Goal: Task Accomplishment & Management: Manage account settings

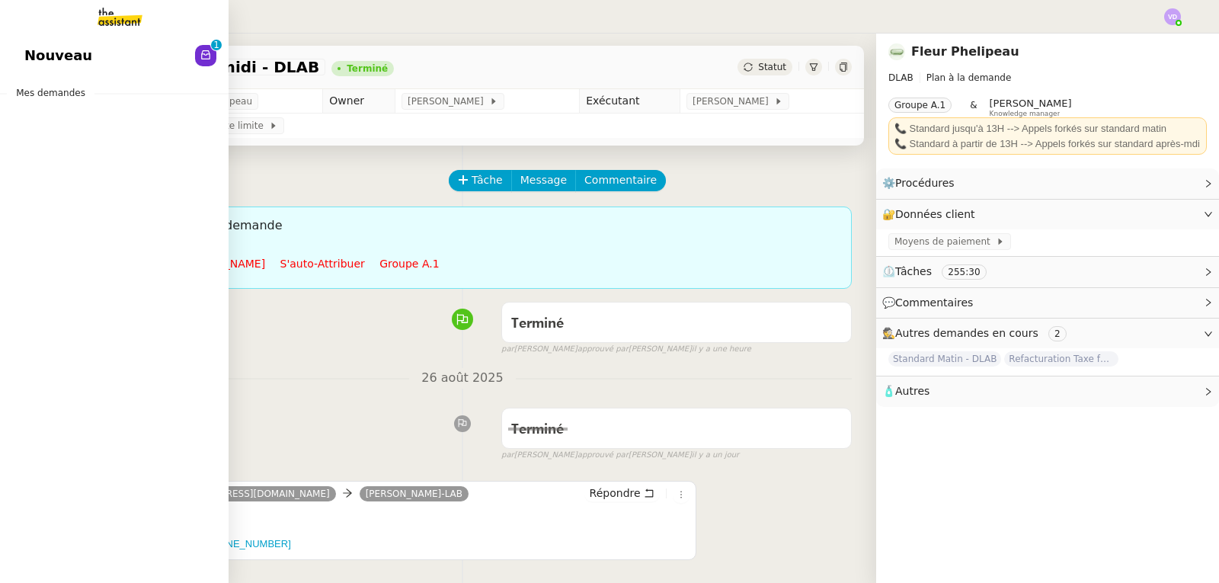
click at [50, 59] on span "Nouveau" at bounding box center [58, 55] width 68 height 23
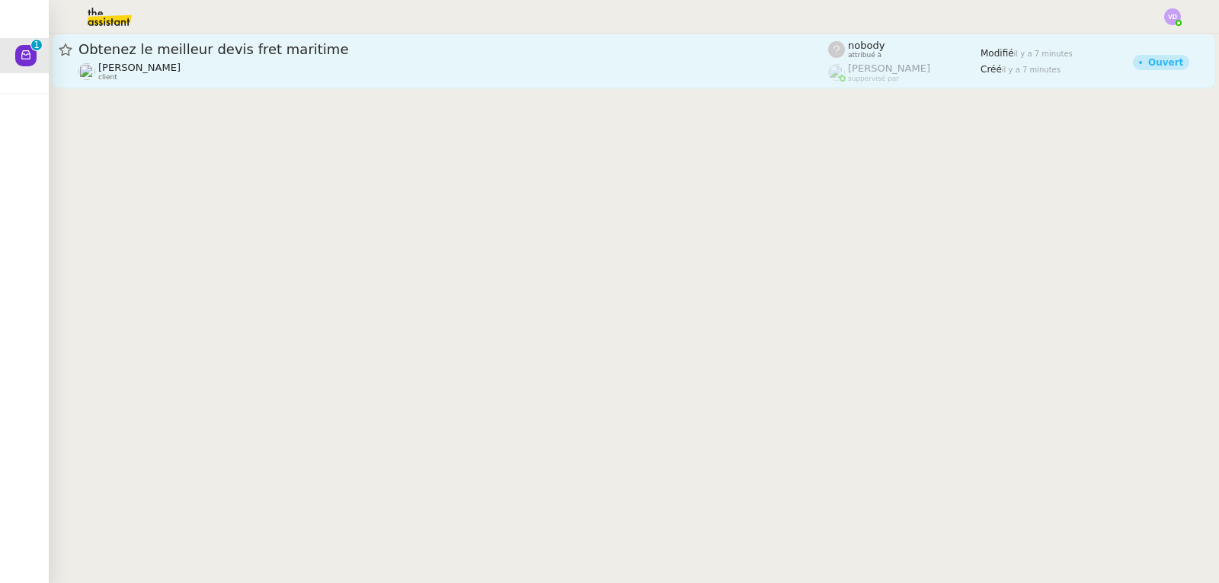
click at [371, 58] on div "Obtenez le meilleur devis fret maritime" at bounding box center [452, 49] width 749 height 18
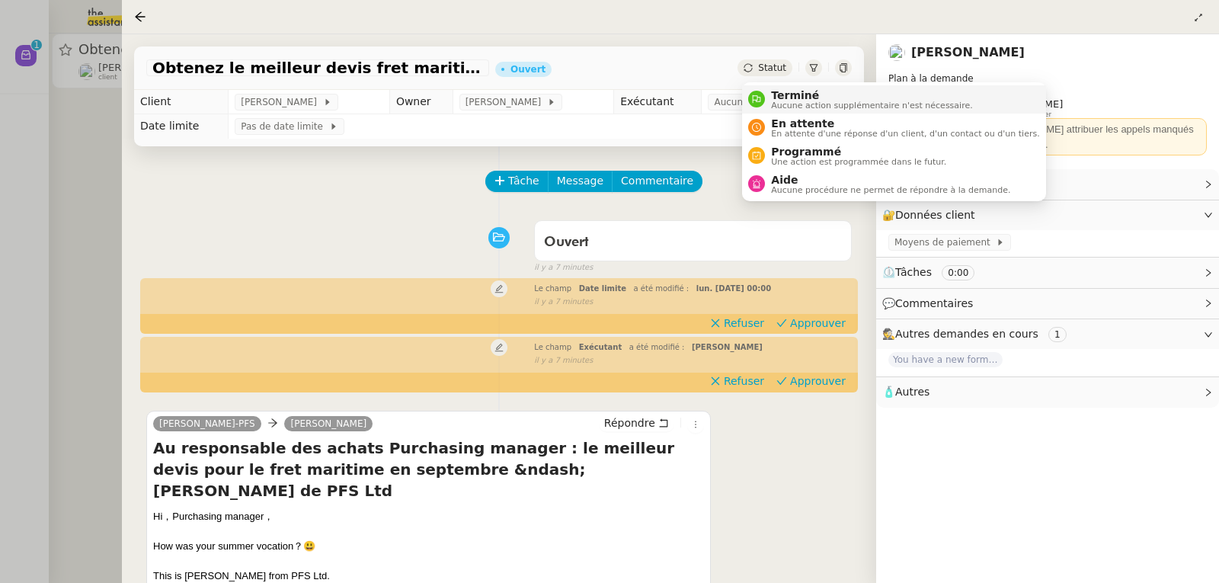
click at [778, 89] on span "Terminé" at bounding box center [871, 95] width 201 height 12
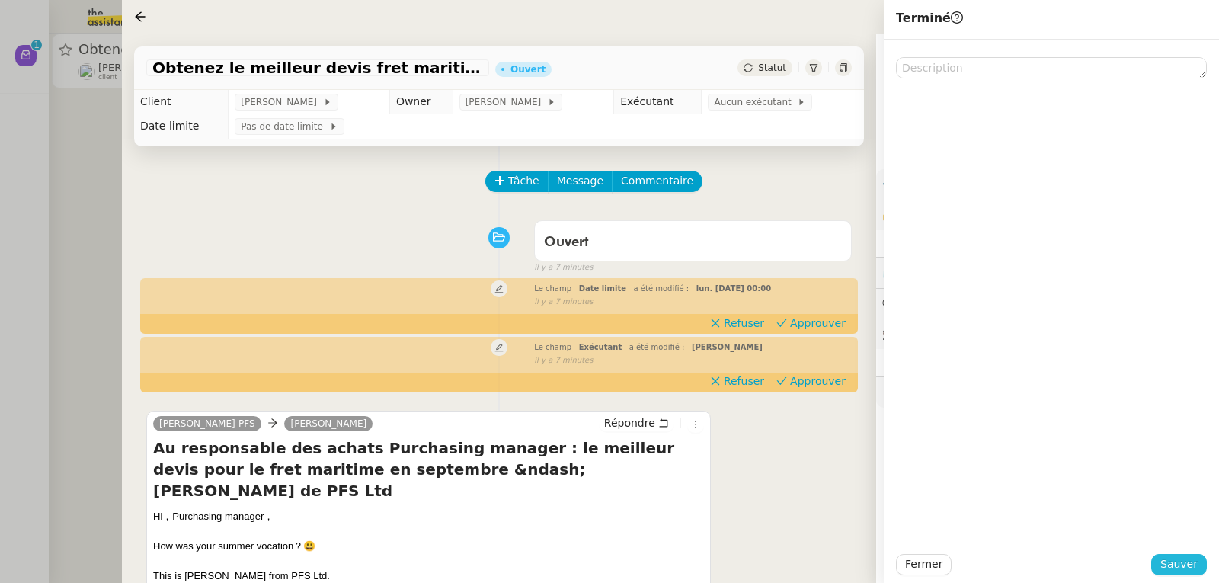
click at [1191, 570] on span "Sauver" at bounding box center [1178, 564] width 37 height 18
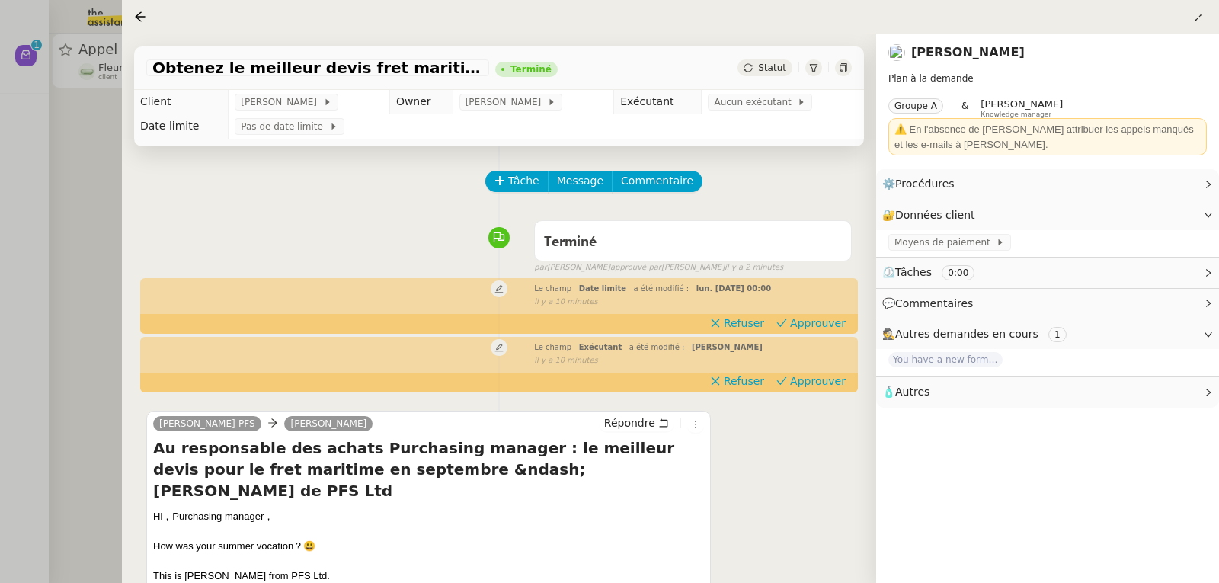
click at [77, 145] on div at bounding box center [609, 291] width 1219 height 583
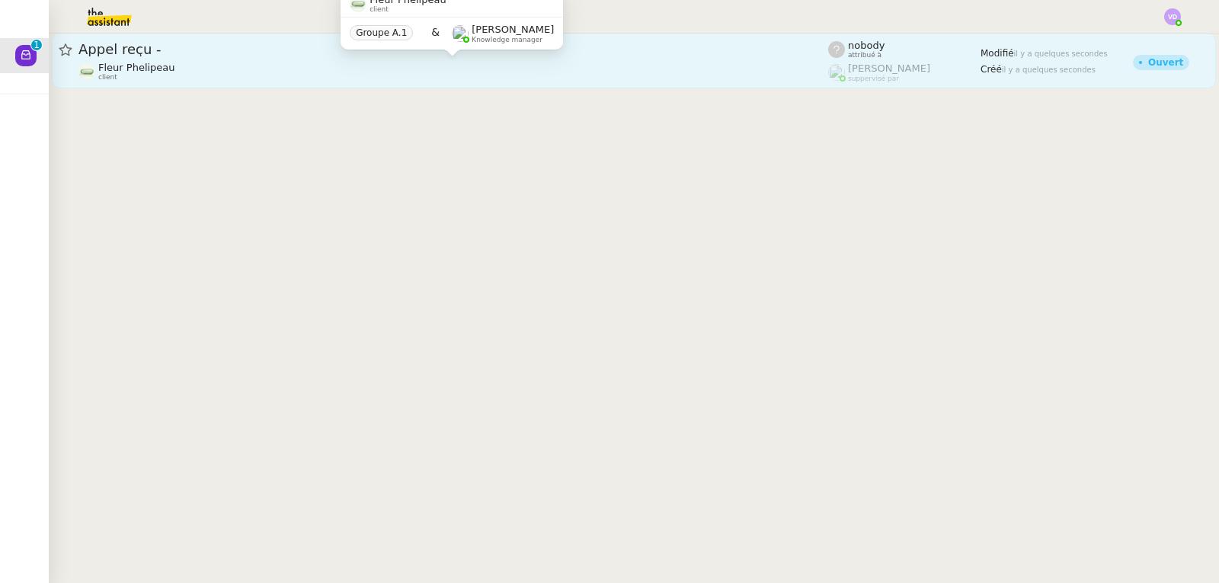
click at [225, 69] on div "Fleur Phelipeau client" at bounding box center [452, 72] width 749 height 20
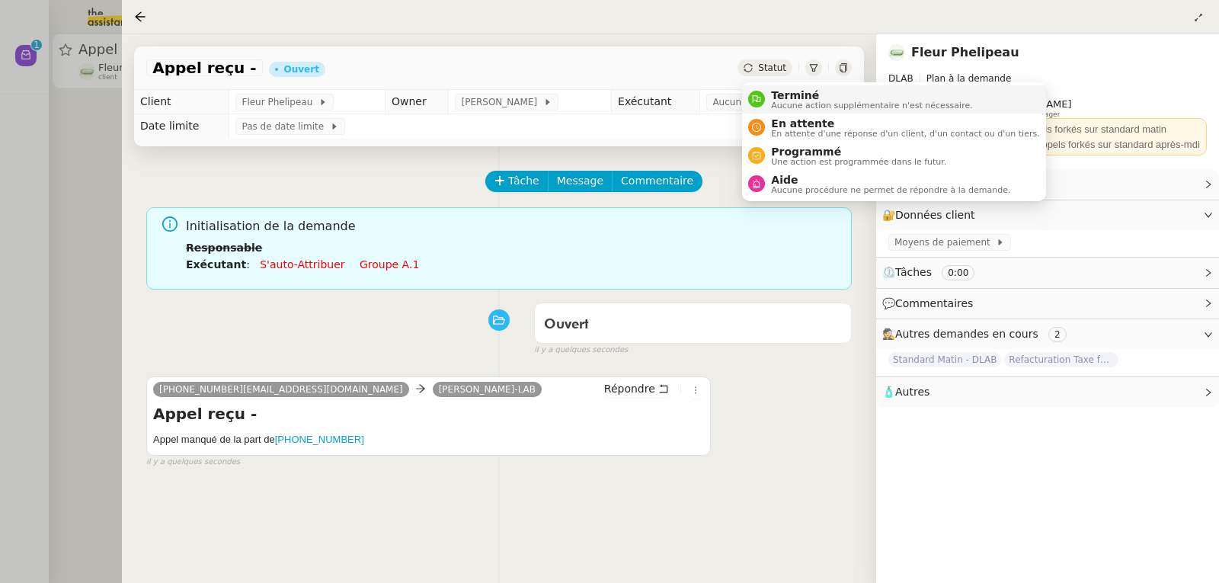
click at [783, 94] on span "Terminé" at bounding box center [871, 95] width 201 height 12
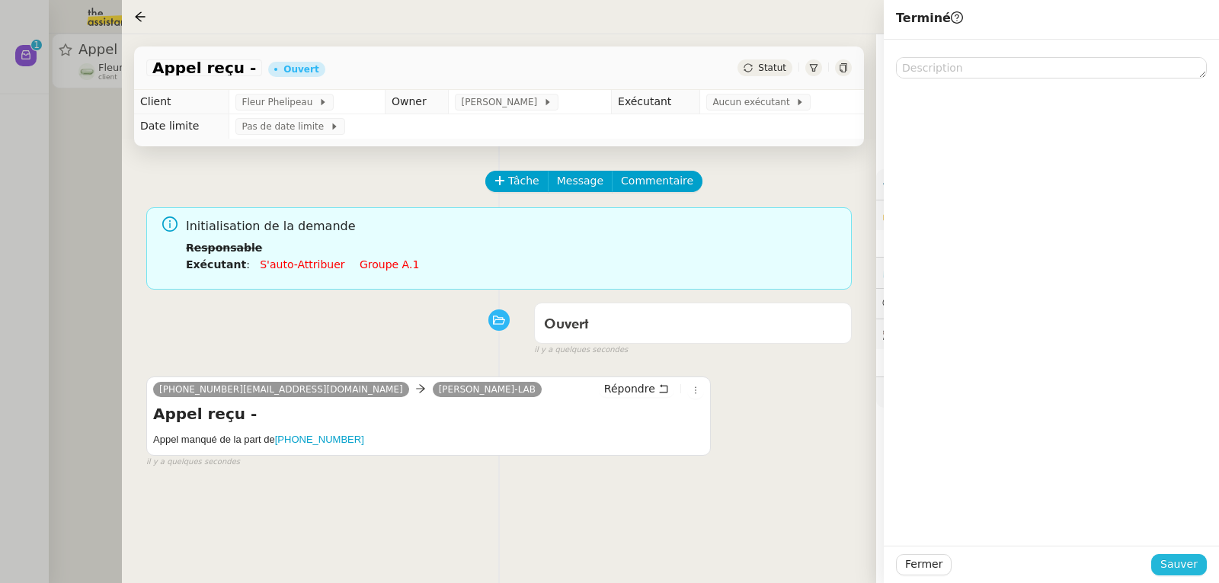
click at [1191, 573] on span "Sauver" at bounding box center [1178, 564] width 37 height 18
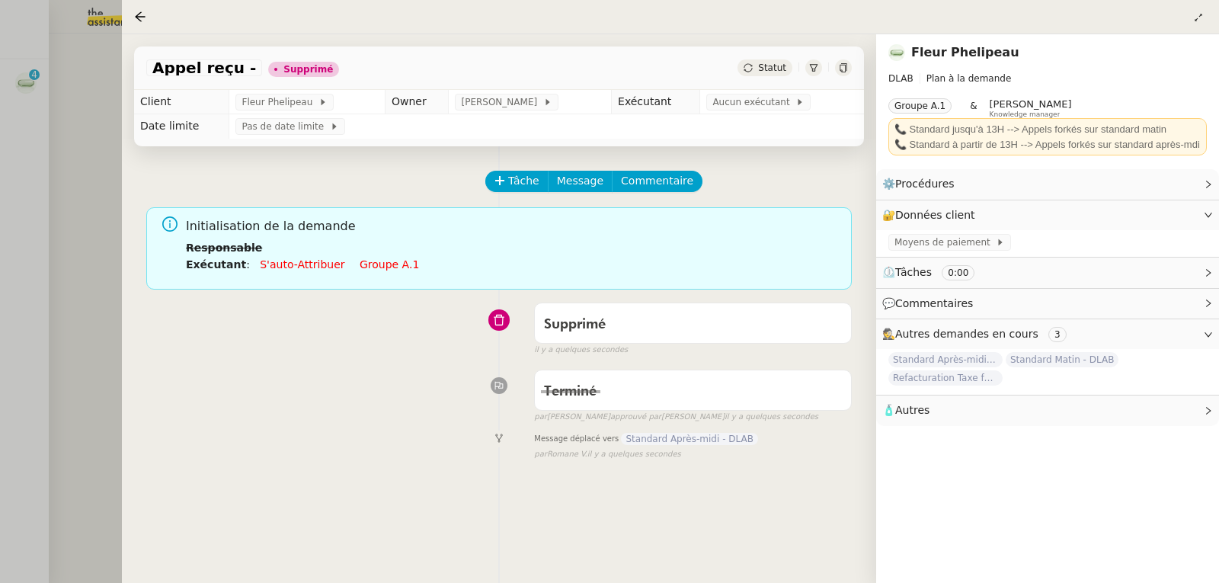
click at [110, 153] on div at bounding box center [609, 291] width 1219 height 583
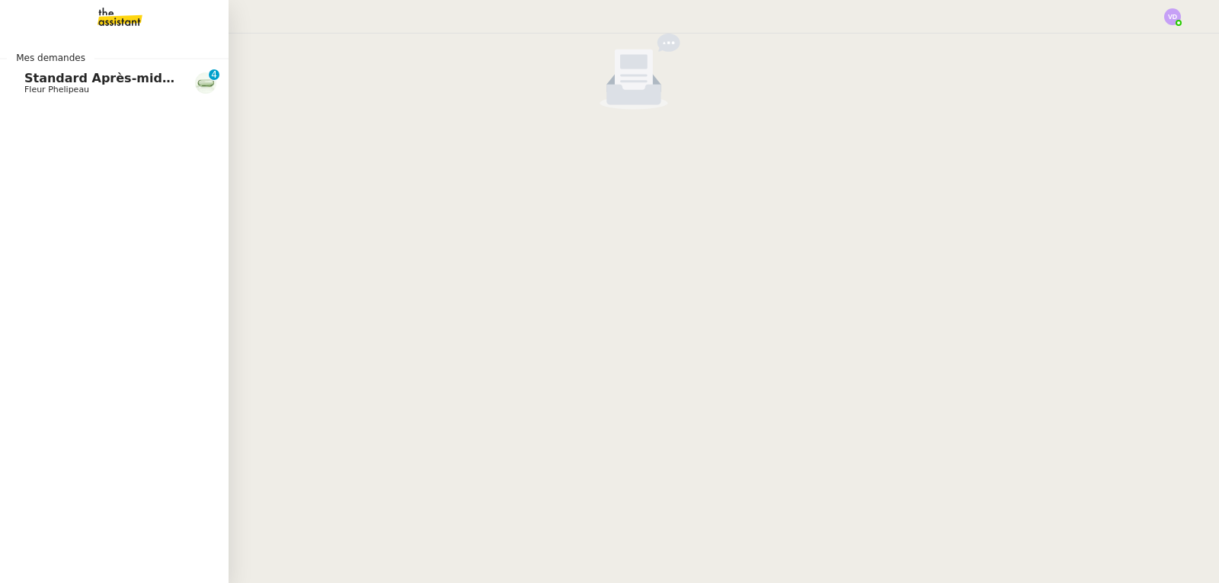
click at [34, 84] on span "Standard Après-midi - DLAB" at bounding box center [120, 78] width 192 height 14
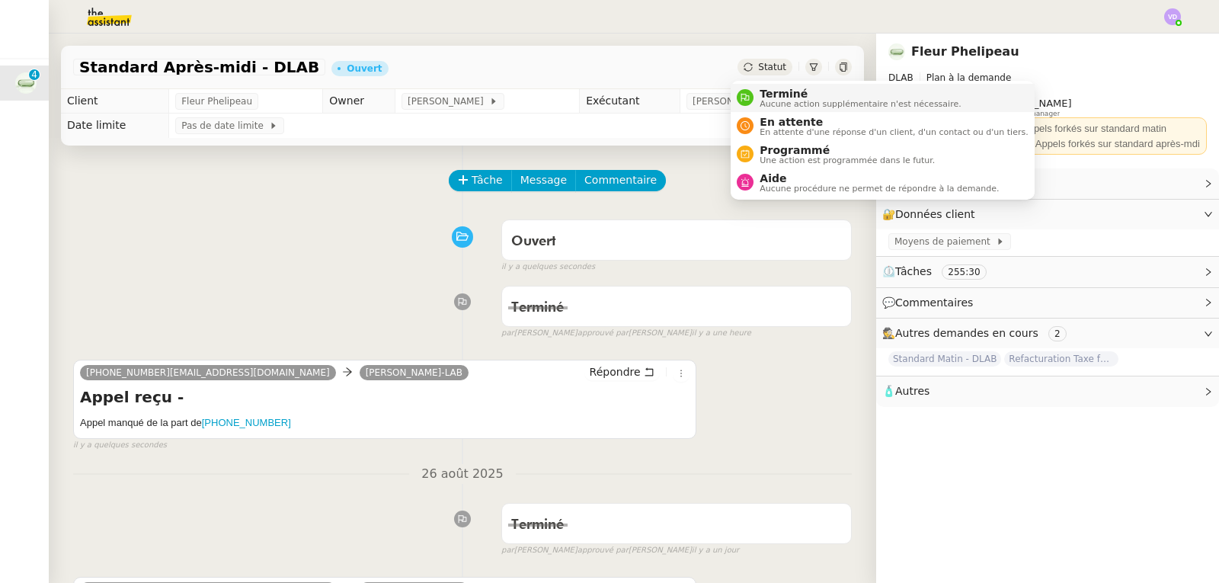
click at [774, 92] on span "Terminé" at bounding box center [859, 94] width 201 height 12
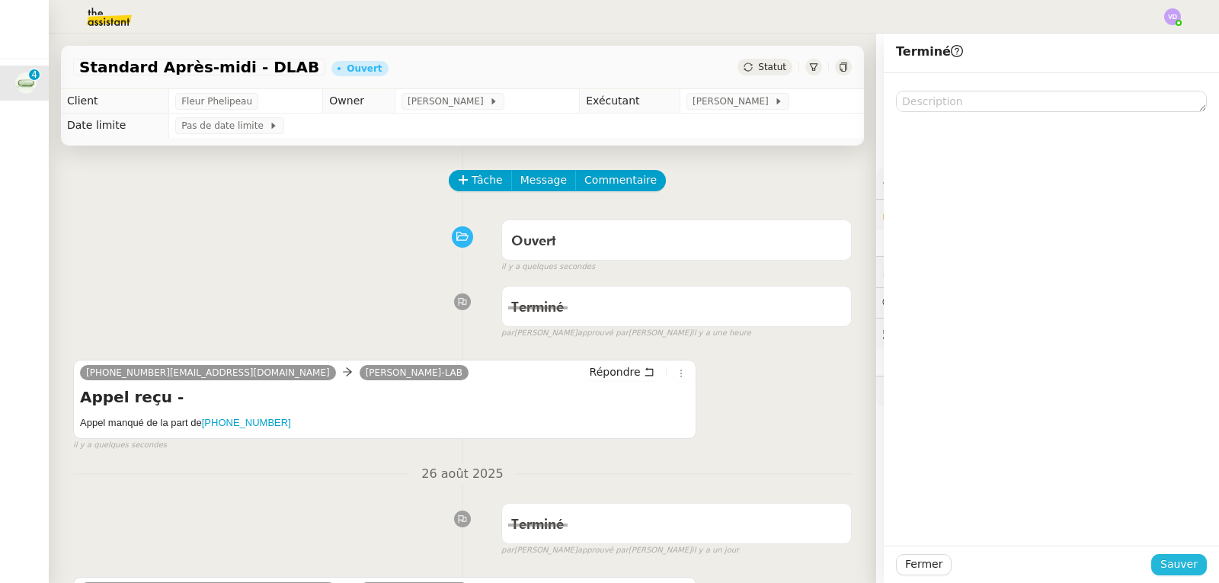
click at [1161, 560] on span "Sauver" at bounding box center [1178, 564] width 37 height 18
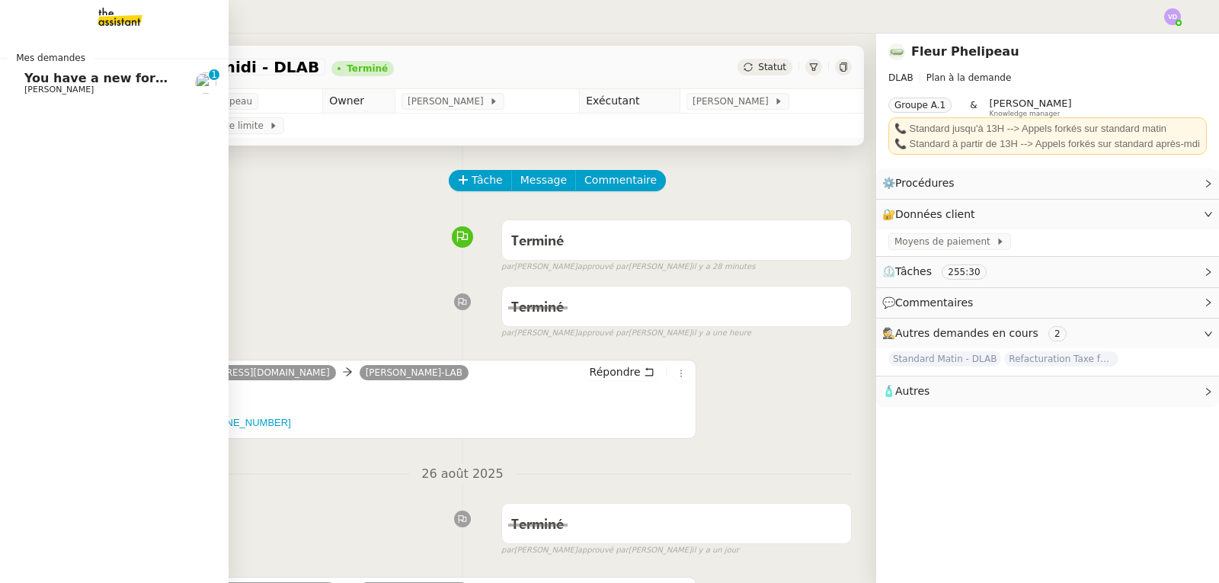
click at [37, 85] on span "[PERSON_NAME]" at bounding box center [58, 90] width 69 height 10
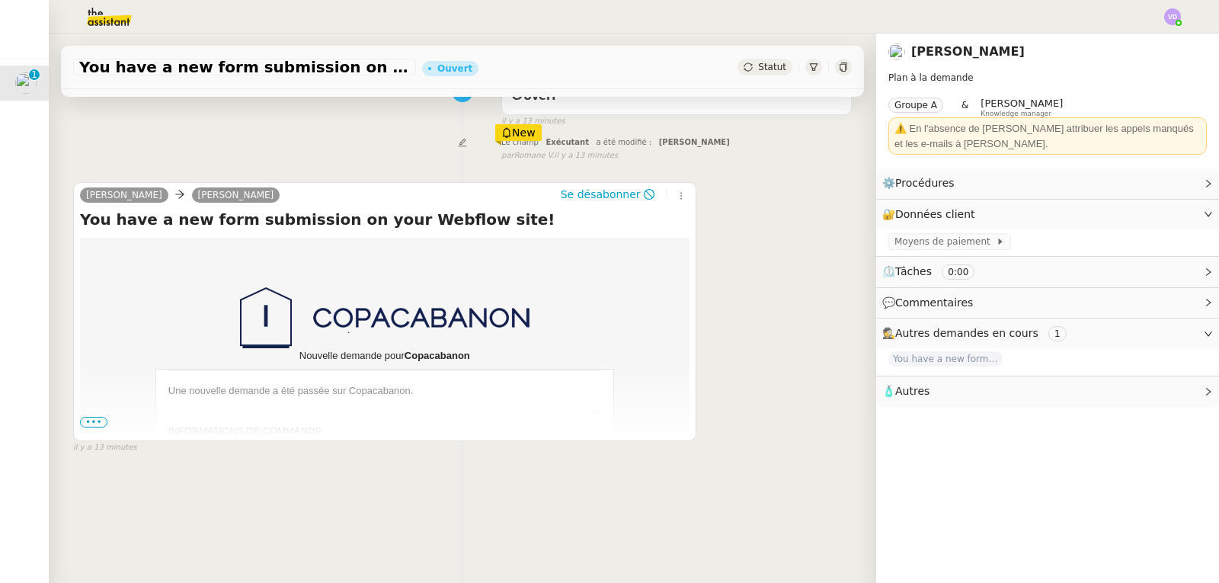
scroll to position [152, 0]
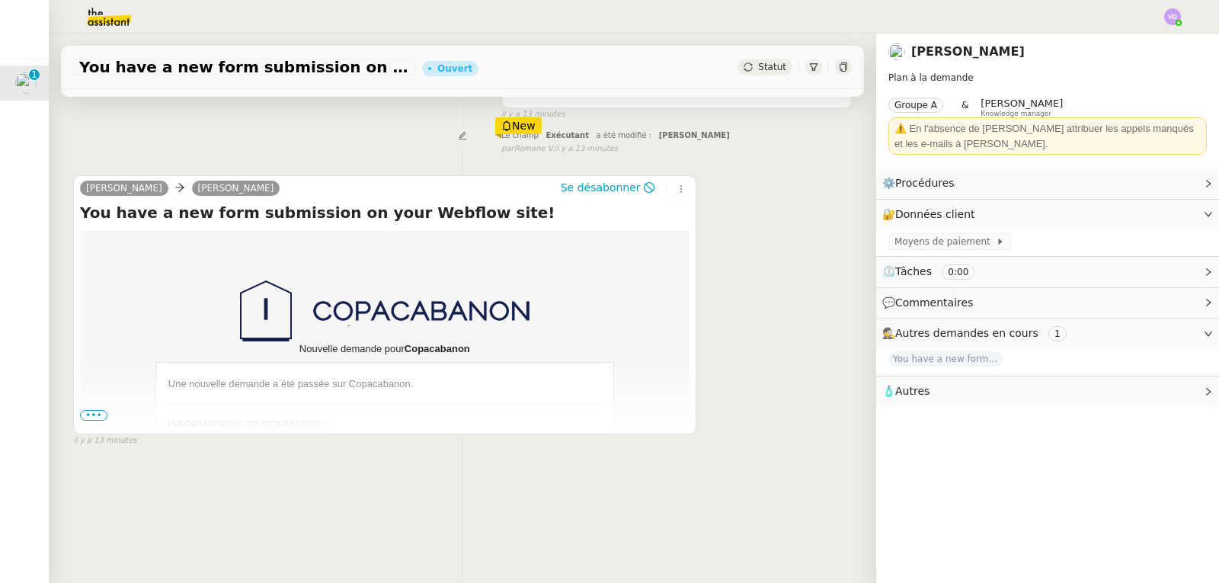
click at [91, 419] on span "•••" at bounding box center [93, 415] width 27 height 11
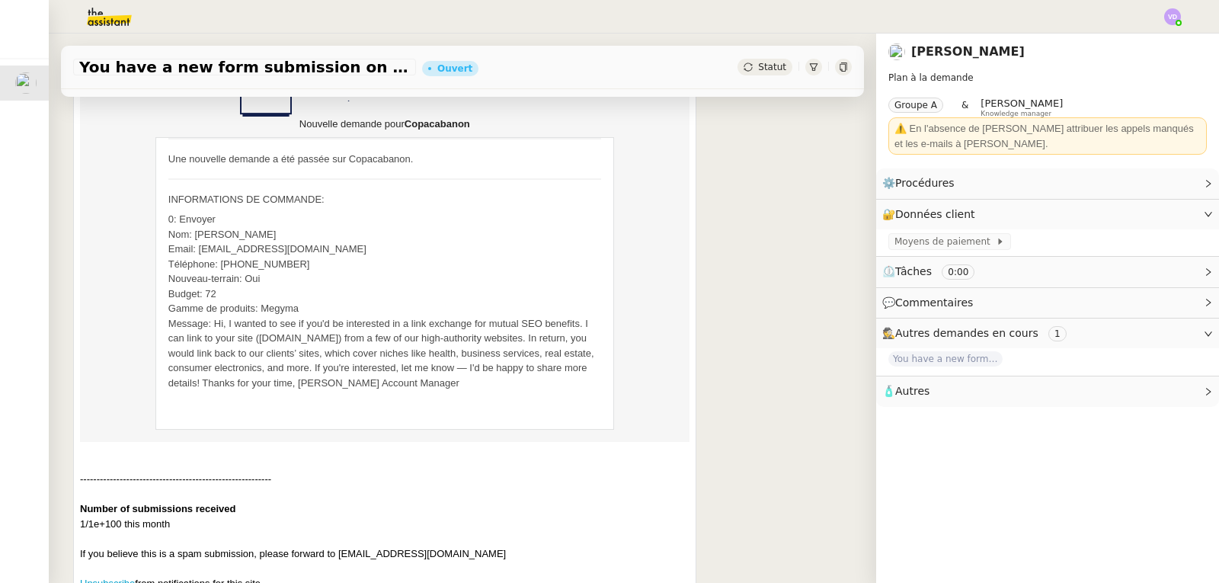
scroll to position [381, 0]
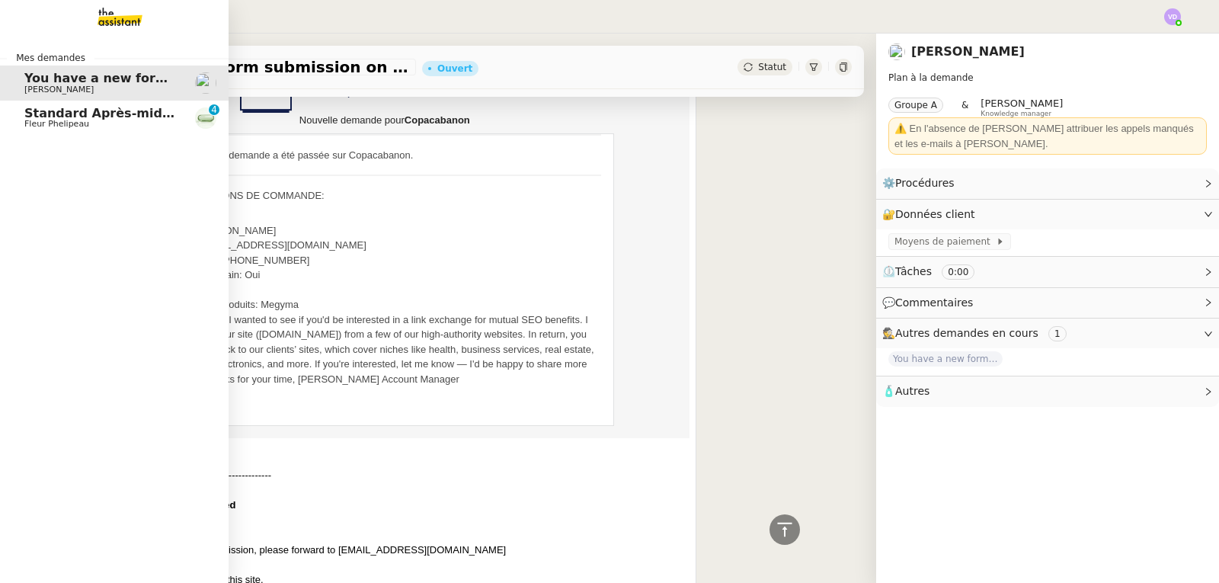
click at [42, 111] on span "Standard Après-midi - DLAB" at bounding box center [120, 113] width 192 height 14
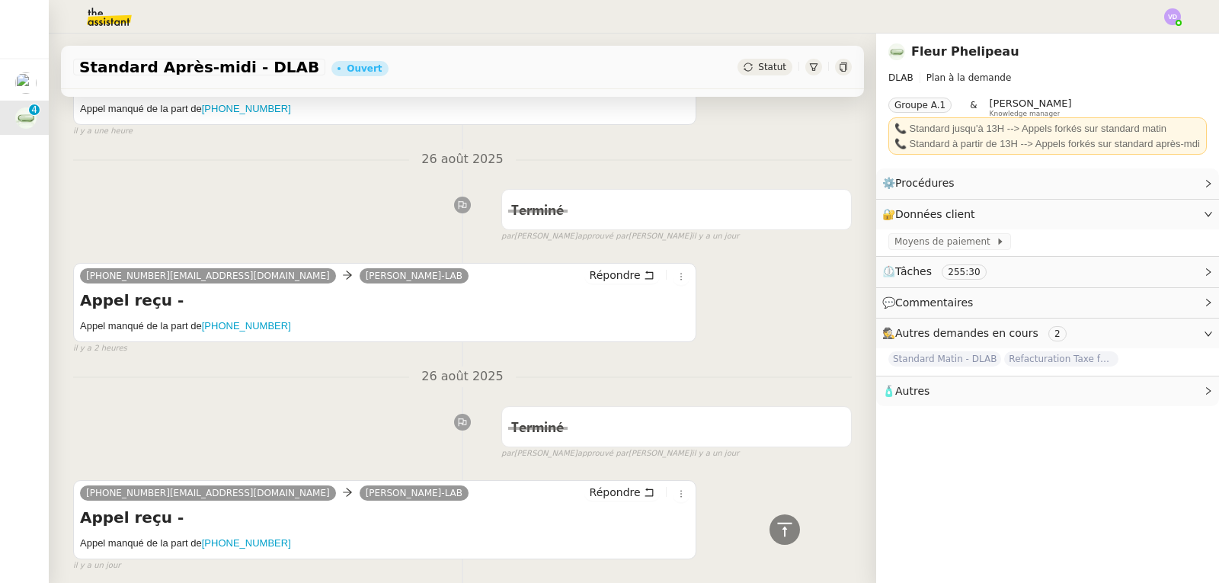
scroll to position [7021, 0]
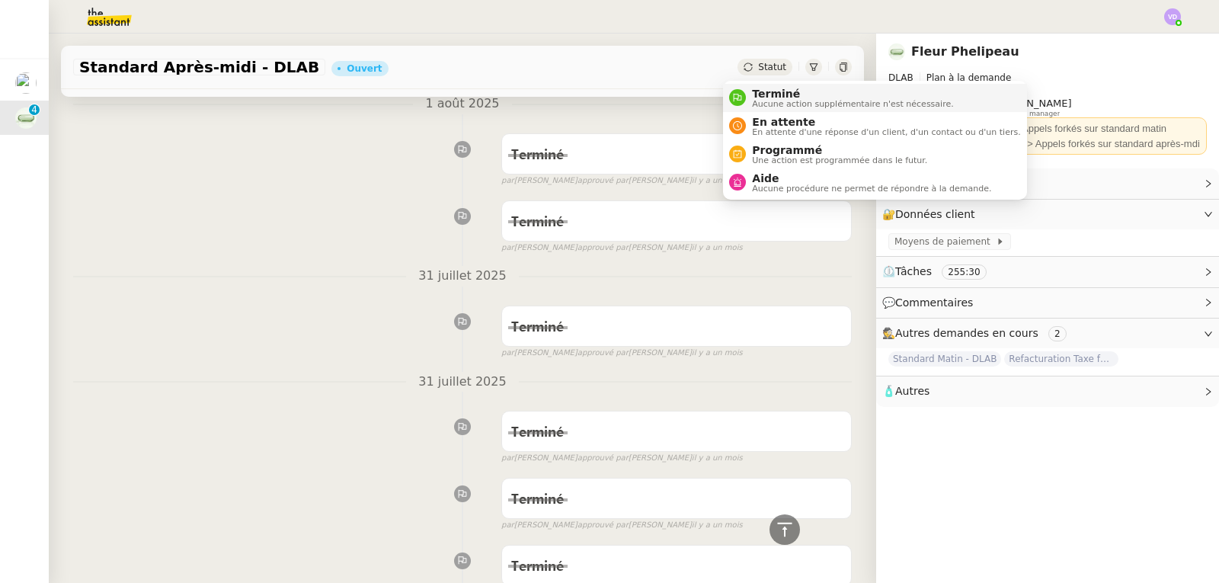
click at [772, 100] on span "Aucune action supplémentaire n'est nécessaire." at bounding box center [852, 104] width 201 height 8
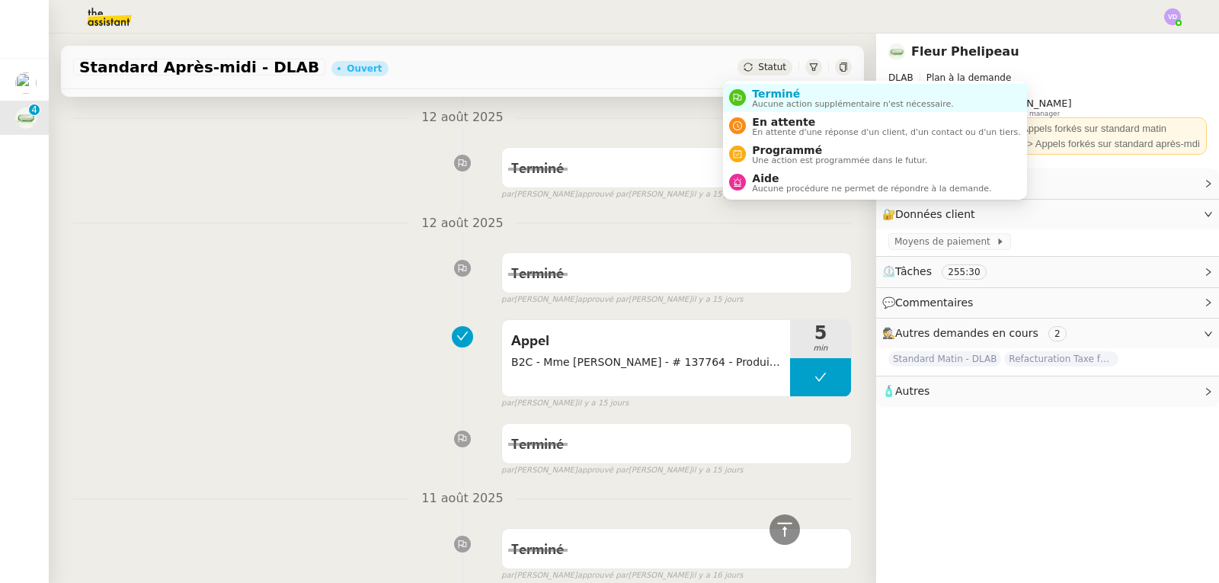
scroll to position [12966, 0]
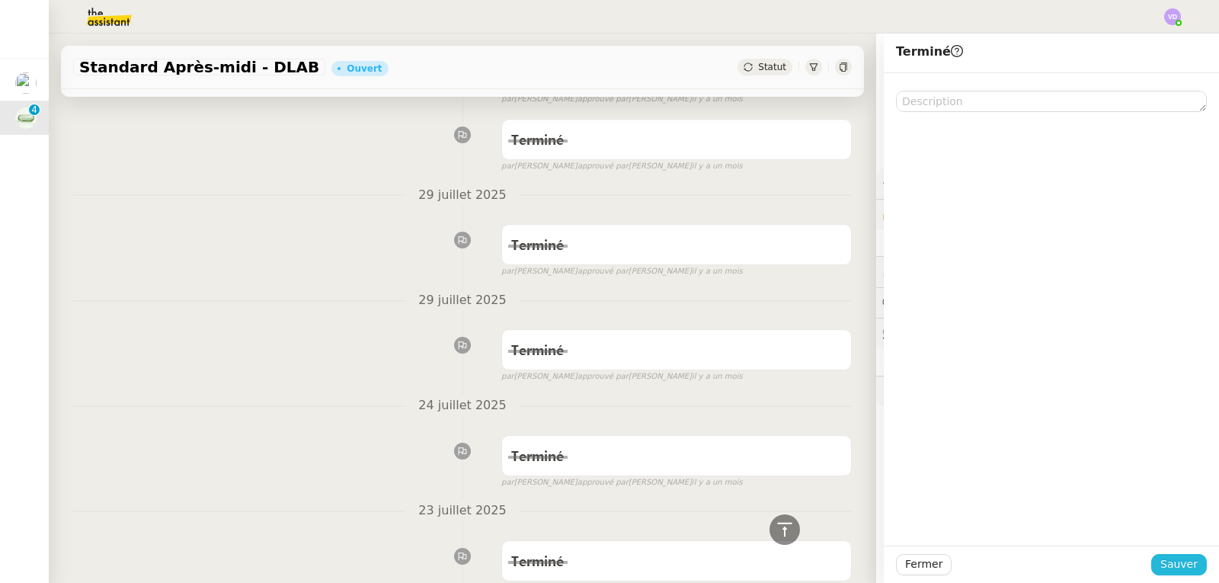
click at [1185, 560] on span "Sauver" at bounding box center [1178, 564] width 37 height 18
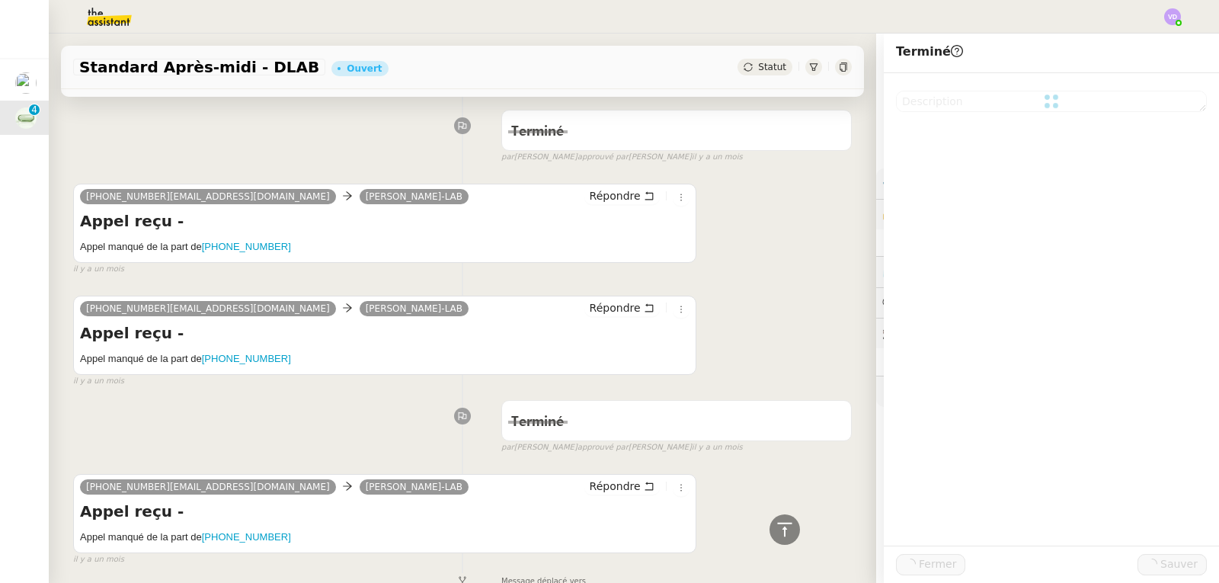
scroll to position [23597, 0]
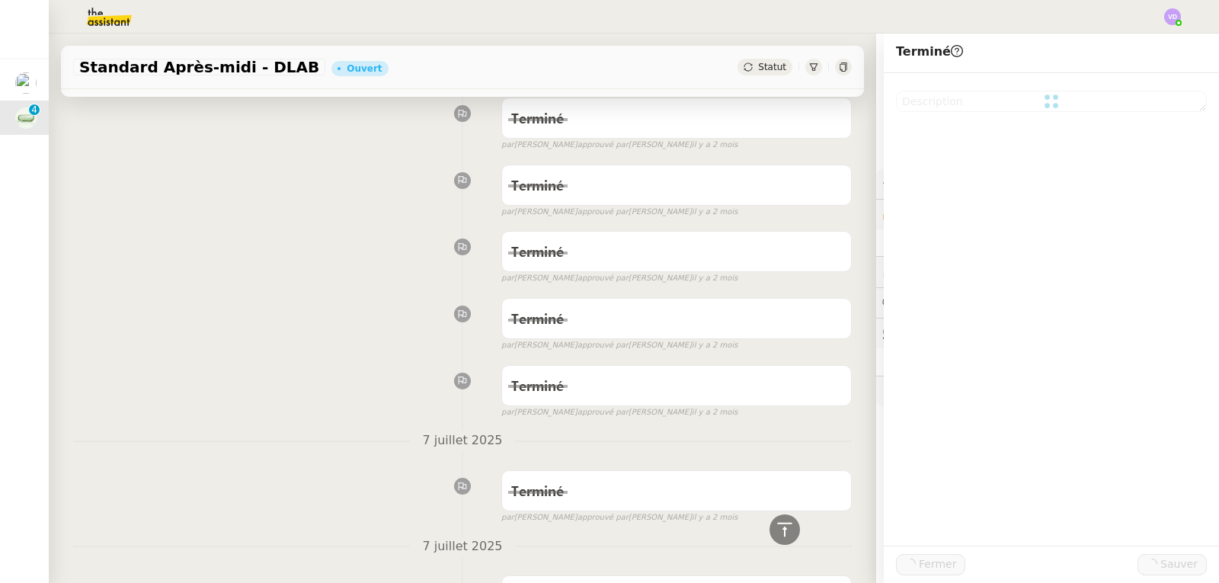
click at [27, 84] on img at bounding box center [25, 82] width 21 height 21
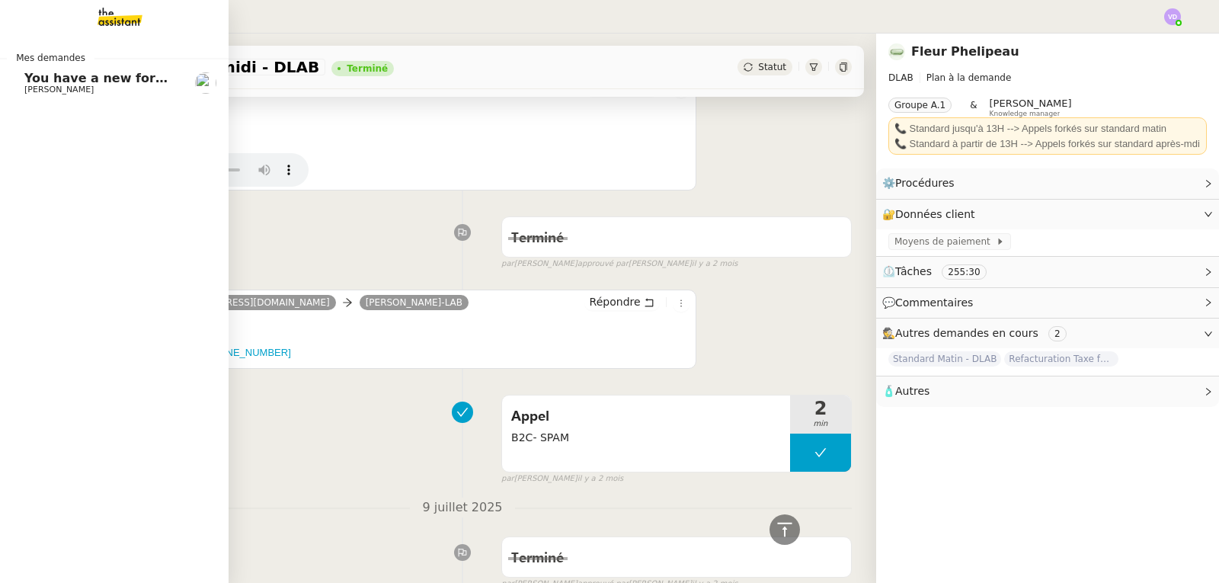
click at [97, 95] on link "You have a new form submission on your Webflow site! [PERSON_NAME]" at bounding box center [114, 82] width 228 height 35
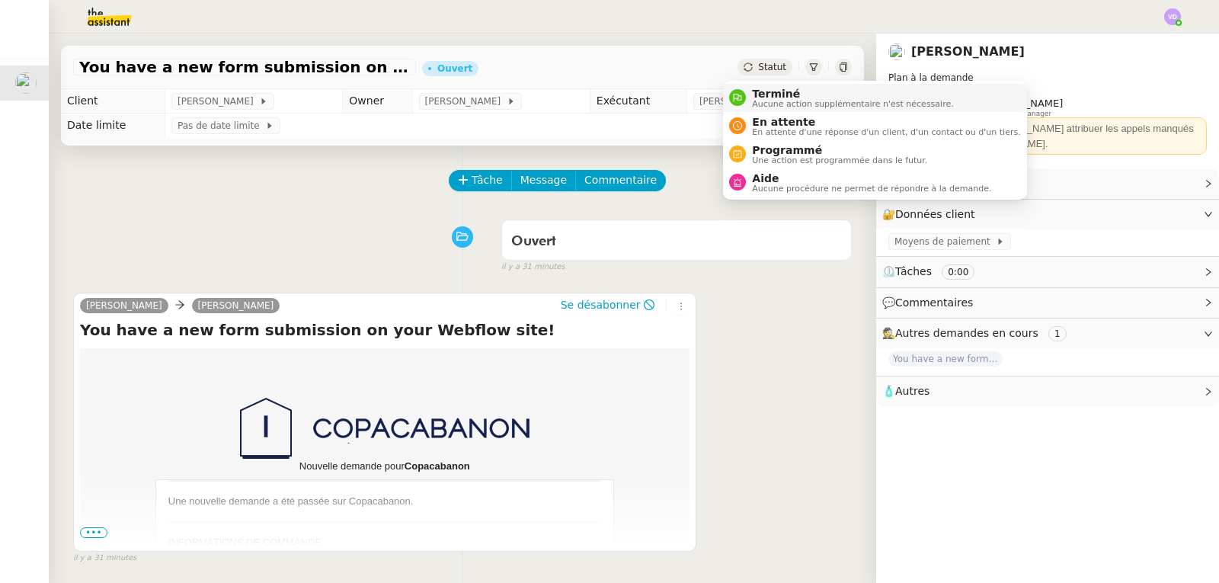
click at [765, 100] on span "Aucune action supplémentaire n'est nécessaire." at bounding box center [852, 104] width 201 height 8
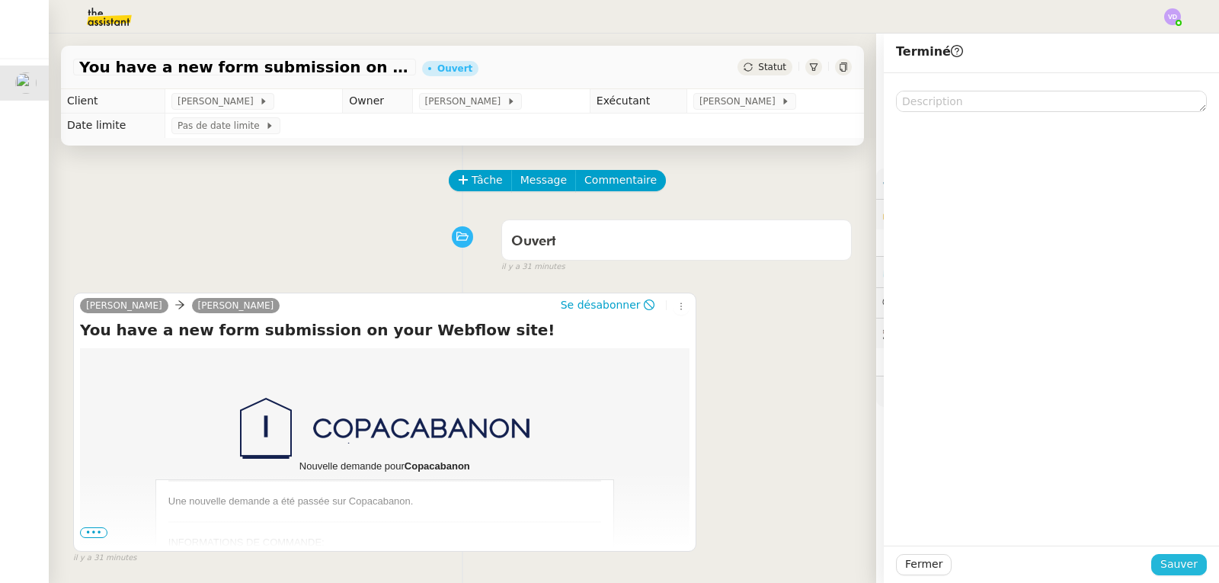
click at [1168, 564] on span "Sauver" at bounding box center [1178, 564] width 37 height 18
